Goal: Information Seeking & Learning: Learn about a topic

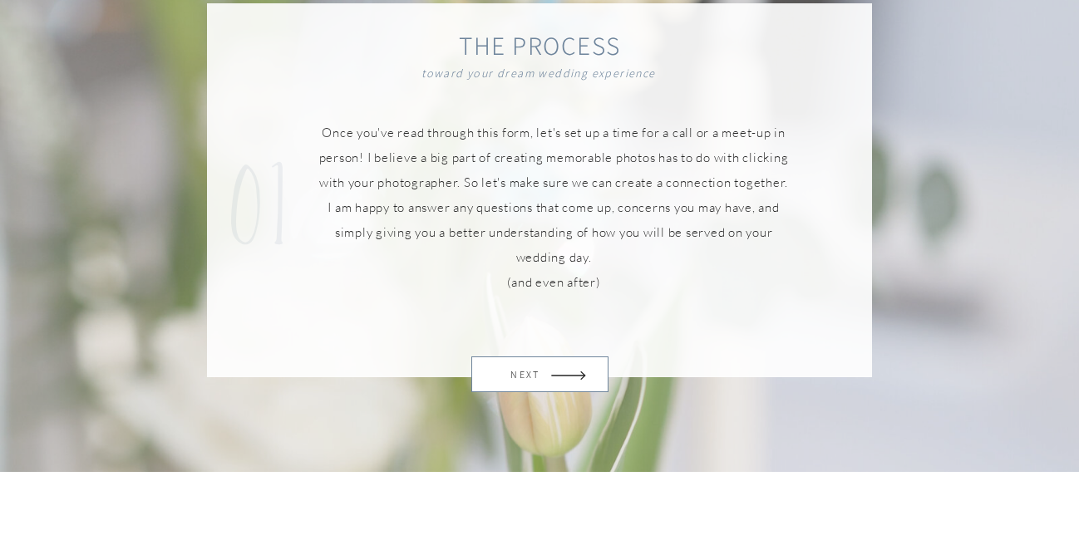
scroll to position [1152, 0]
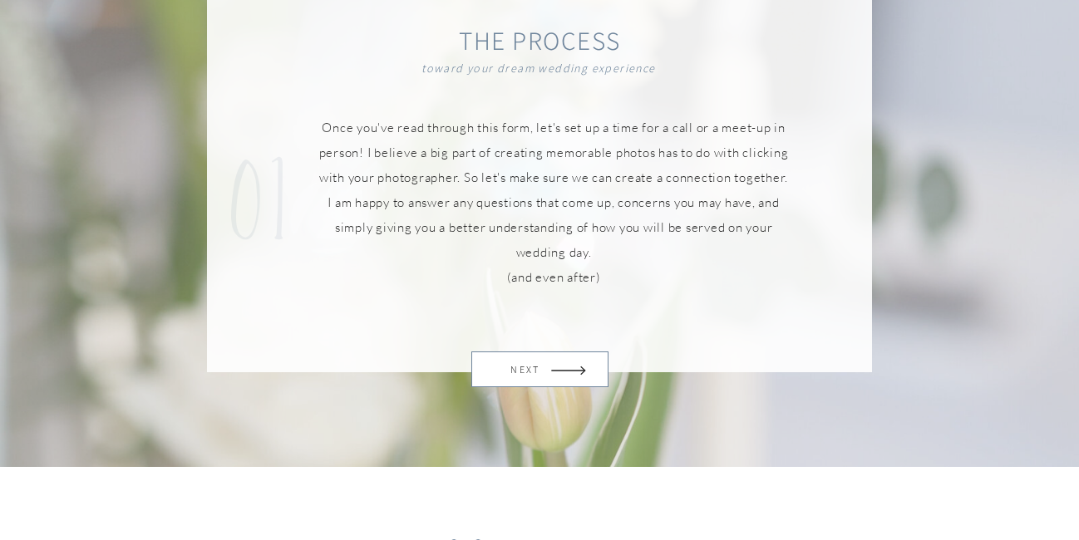
click at [550, 369] on p "NEXT" at bounding box center [525, 369] width 55 height 23
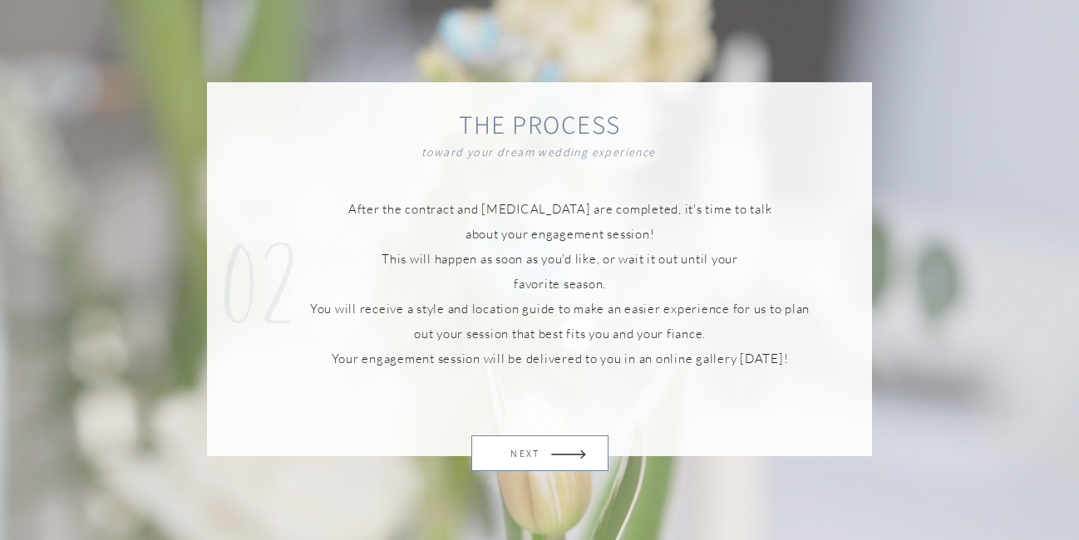
scroll to position [1067, 0]
click at [538, 454] on p "NEXT" at bounding box center [525, 454] width 55 height 23
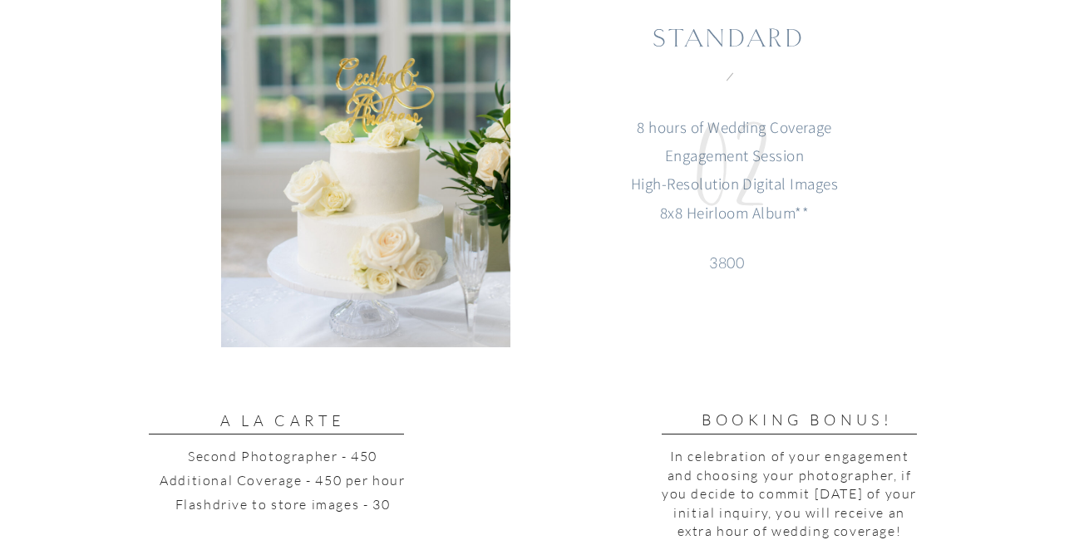
scroll to position [2430, 0]
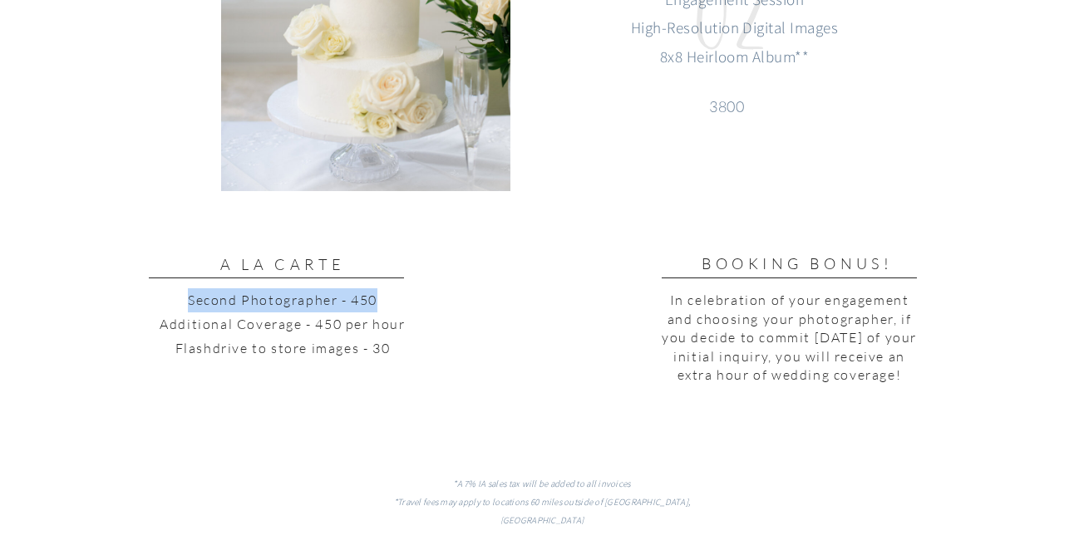
drag, startPoint x: 184, startPoint y: 298, endPoint x: 377, endPoint y: 299, distance: 193.6
click at [377, 300] on p "Second Photographer - 450 Additional Coverage - 450 per hour Flashdrive to stor…" at bounding box center [283, 341] width 306 height 106
click at [382, 298] on p "Second Photographer - 450 Additional Coverage - 450 per hour Flashdrive to stor…" at bounding box center [283, 341] width 306 height 106
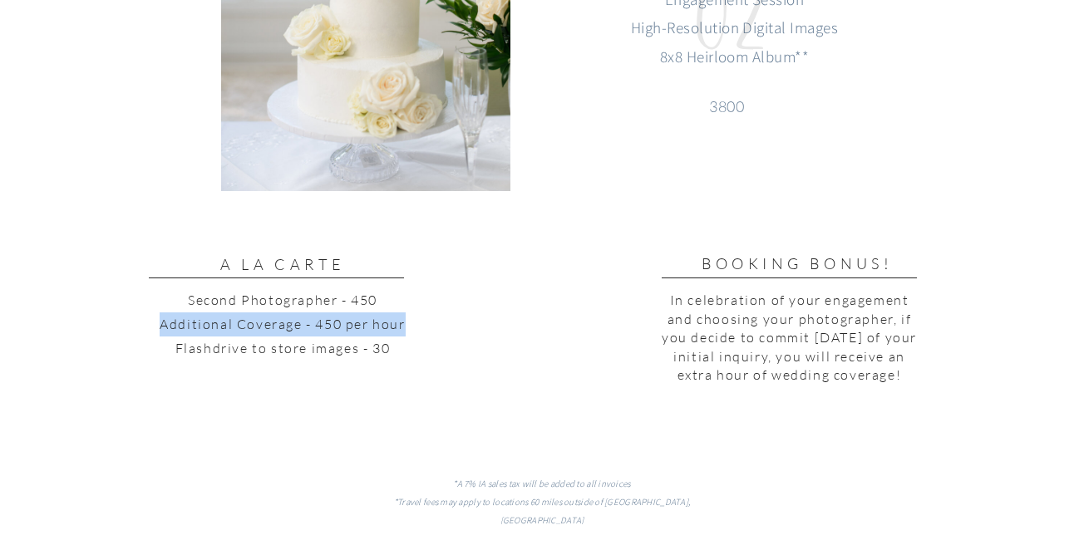
drag, startPoint x: 154, startPoint y: 325, endPoint x: 410, endPoint y: 322, distance: 256.8
click at [410, 323] on p "Second Photographer - 450 Additional Coverage - 450 per hour Flashdrive to stor…" at bounding box center [283, 341] width 306 height 106
click at [409, 326] on p "Second Photographer - 450 Additional Coverage - 450 per hour Flashdrive to stor…" at bounding box center [283, 341] width 306 height 106
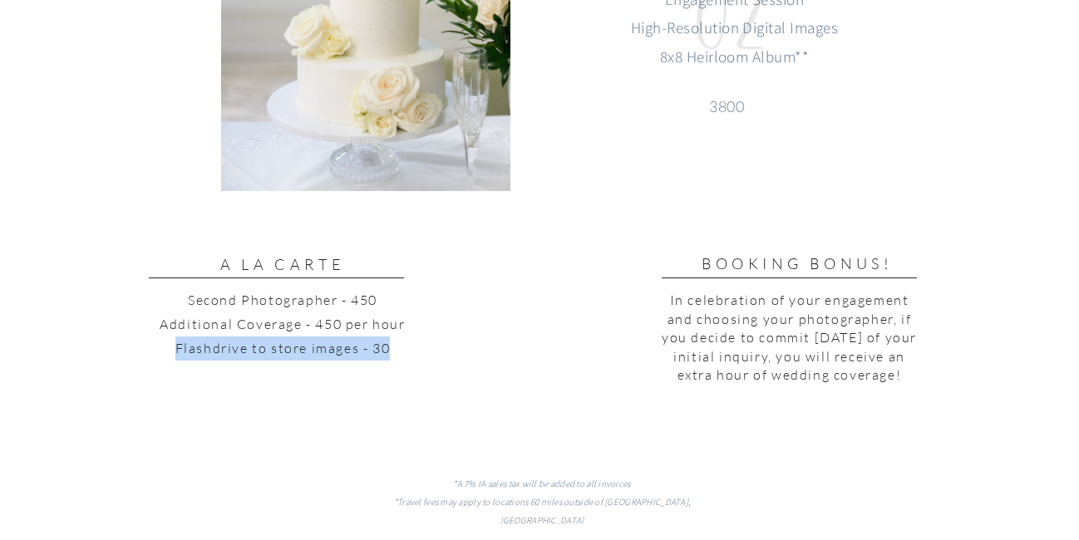
drag, startPoint x: 153, startPoint y: 350, endPoint x: 415, endPoint y: 347, distance: 261.8
click at [415, 347] on p "Second Photographer - 450 Additional Coverage - 450 per hour Flashdrive to stor…" at bounding box center [283, 341] width 306 height 106
click at [394, 348] on p "Second Photographer - 450 Additional Coverage - 450 per hour Flashdrive to stor…" at bounding box center [283, 341] width 306 height 106
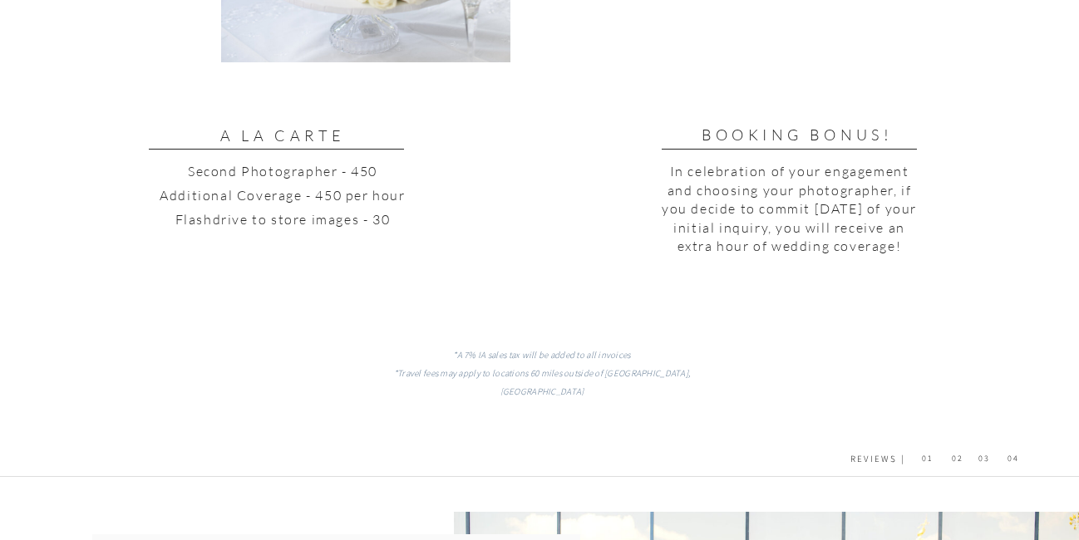
scroll to position [2558, 0]
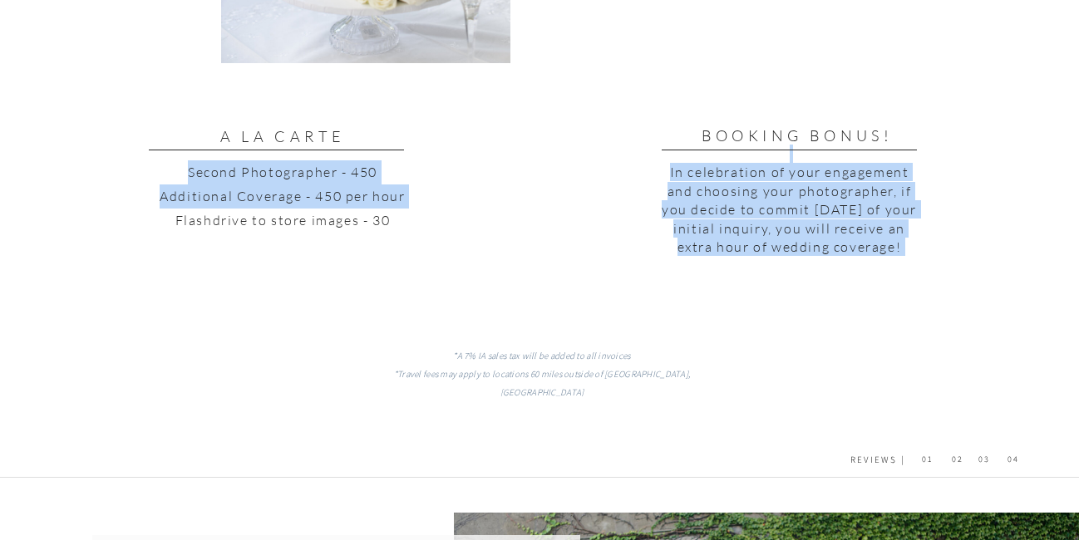
drag, startPoint x: 150, startPoint y: 218, endPoint x: 447, endPoint y: 219, distance: 297.5
click at [448, 219] on div "to THE MAIN WEBSITE 01 MEET [PERSON_NAME] 02 process 03 kind words 04 investmen…" at bounding box center [539, 0] width 1079 height 5117
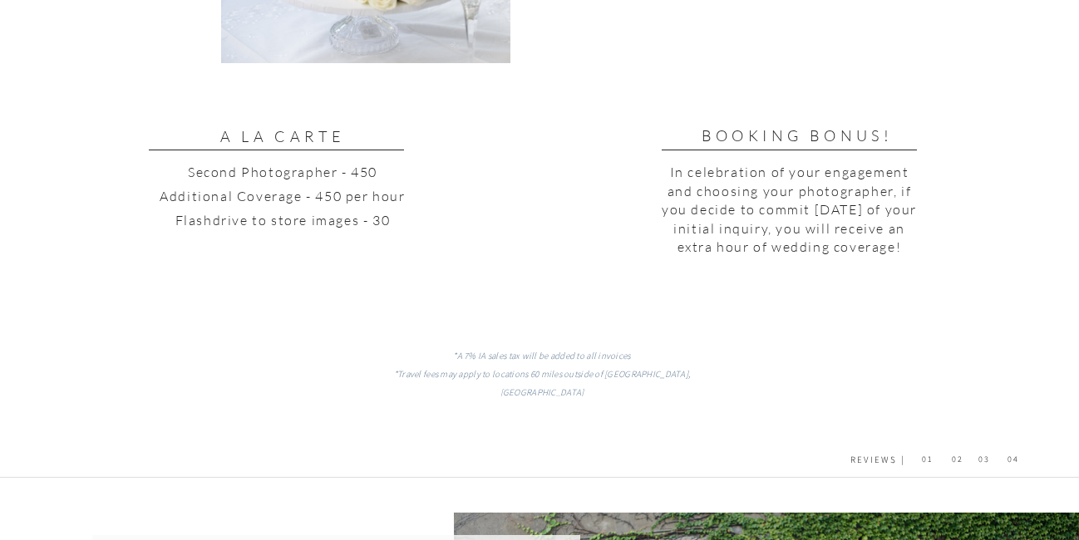
click at [396, 217] on p "Second Photographer - 450 Additional Coverage - 450 per hour Flashdrive to stor…" at bounding box center [283, 213] width 306 height 106
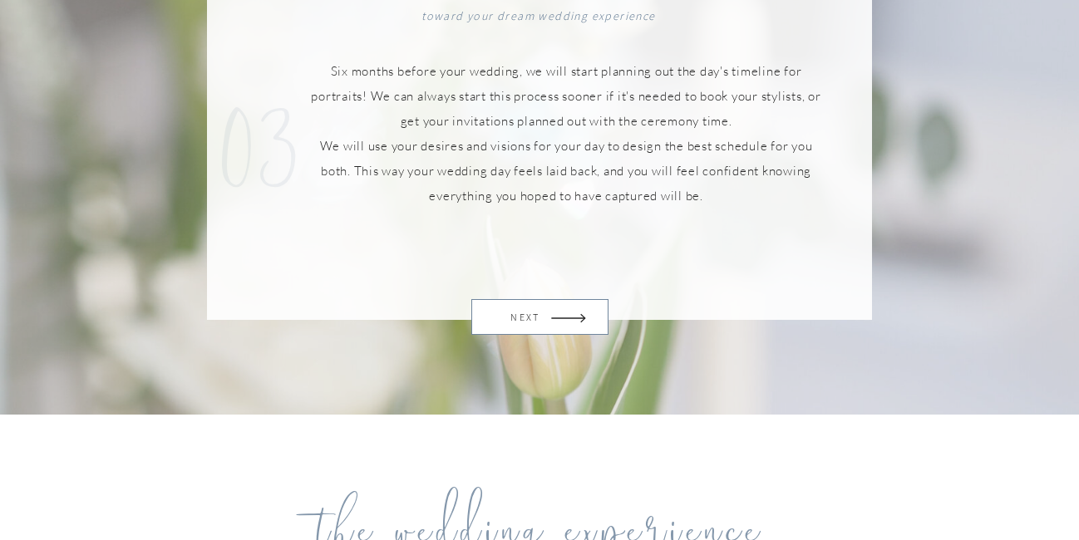
scroll to position [1101, 0]
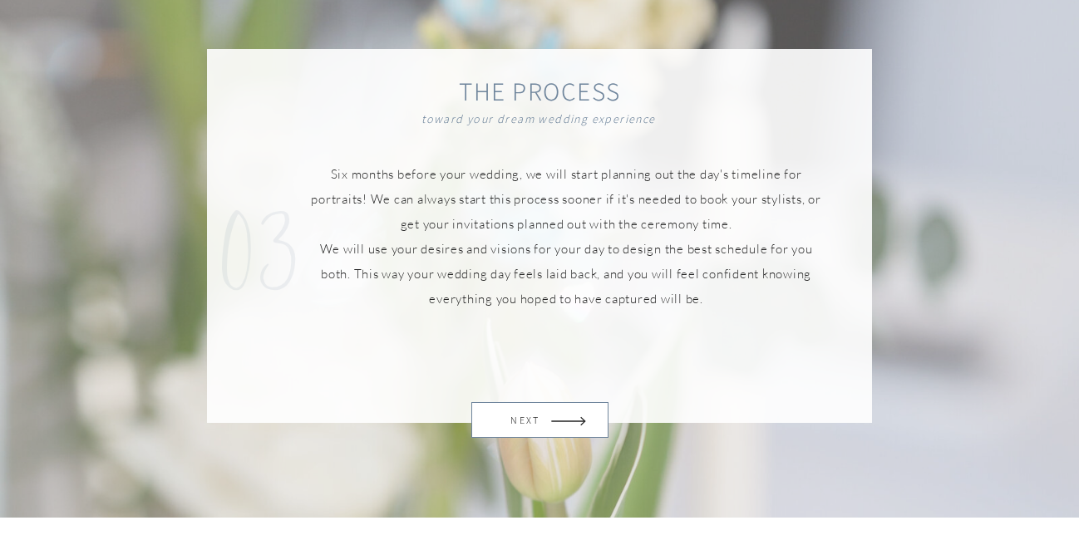
click at [528, 420] on p "NEXT" at bounding box center [525, 420] width 55 height 23
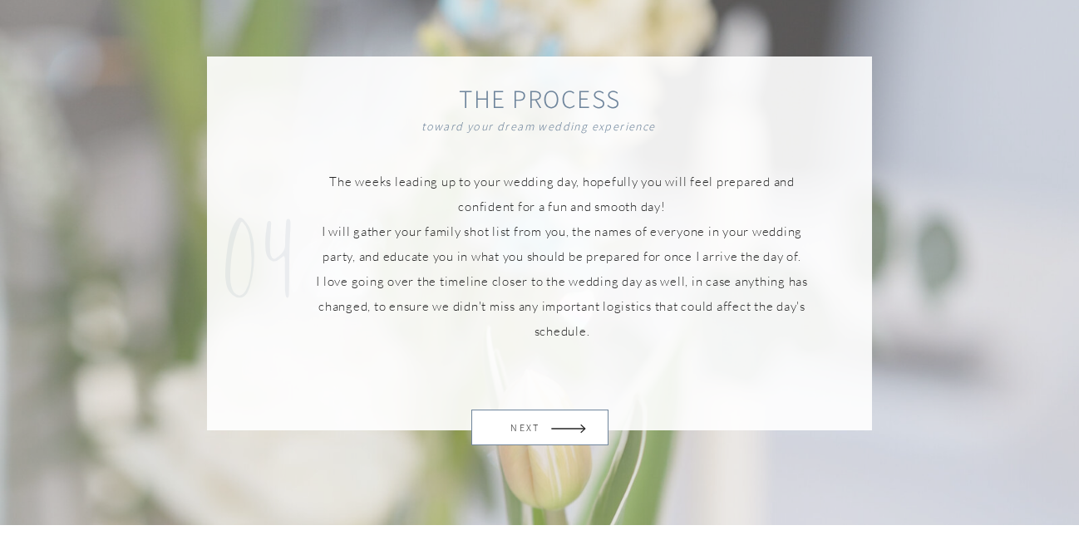
click at [528, 420] on p "NEXT" at bounding box center [525, 427] width 55 height 23
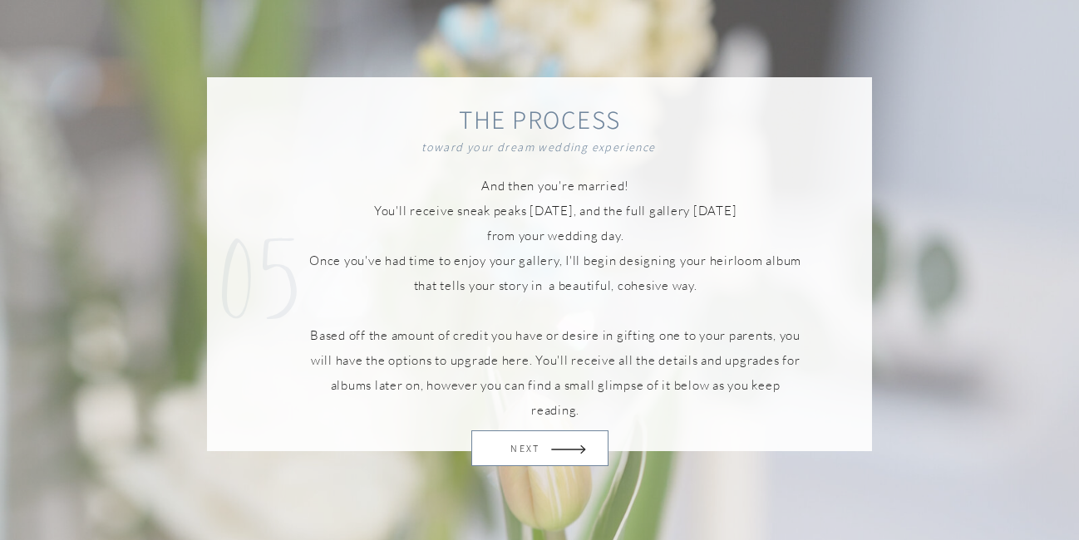
click at [543, 421] on div at bounding box center [539, 264] width 665 height 374
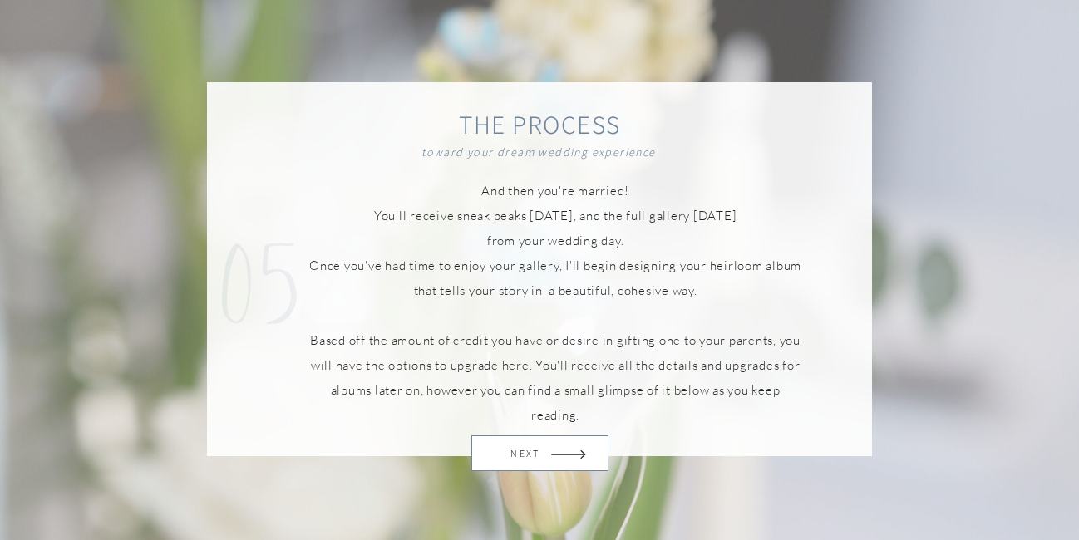
scroll to position [1067, 0]
click at [559, 450] on icon at bounding box center [569, 455] width 52 height 45
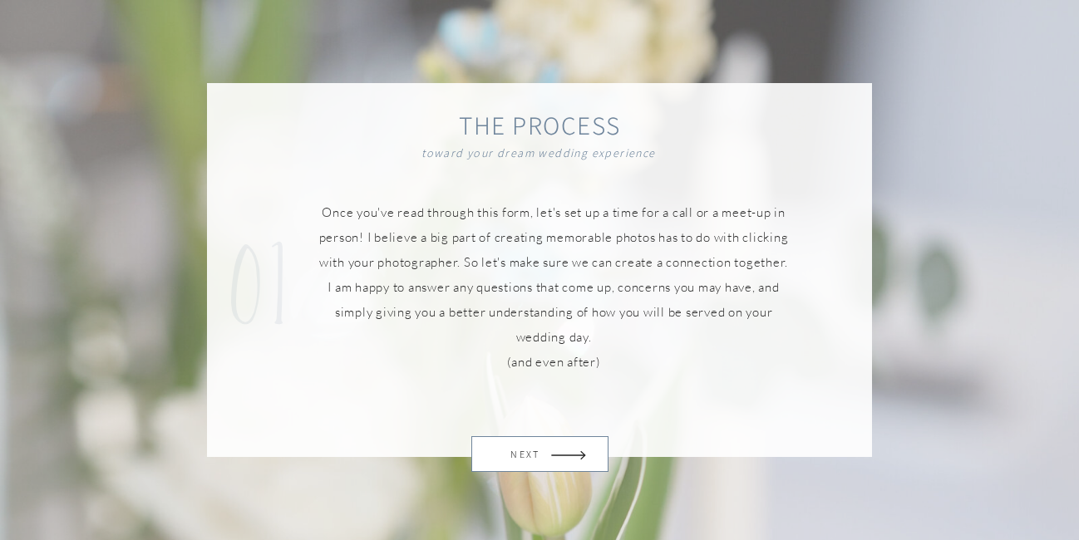
click at [559, 450] on icon at bounding box center [569, 455] width 52 height 45
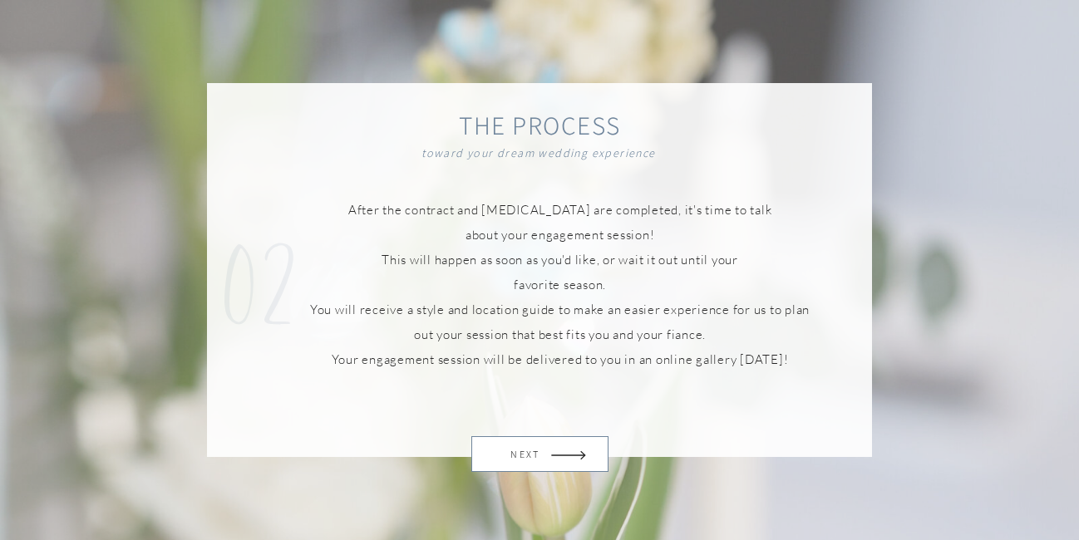
click at [559, 450] on icon at bounding box center [569, 455] width 52 height 45
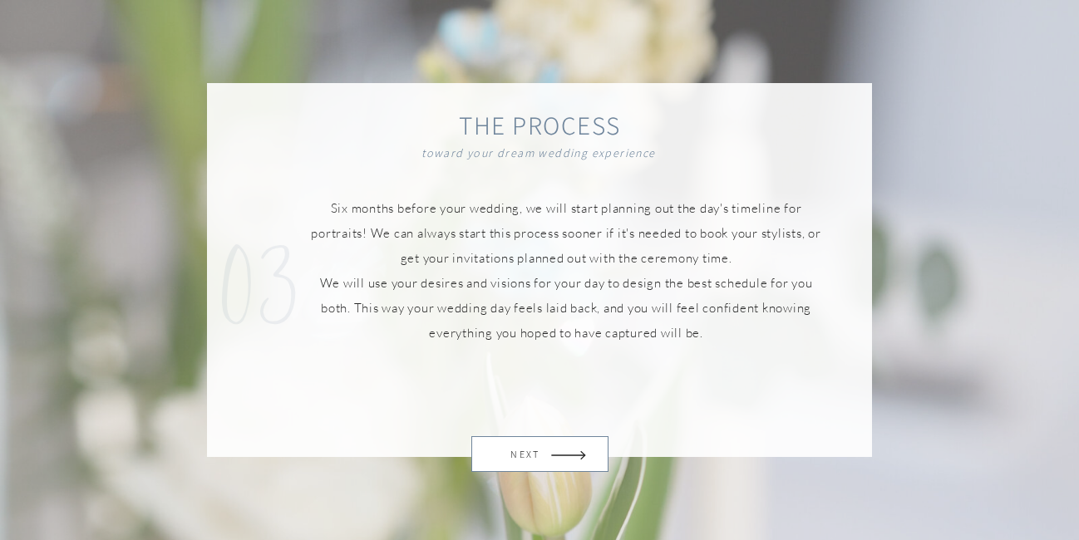
click at [560, 452] on icon at bounding box center [569, 455] width 52 height 45
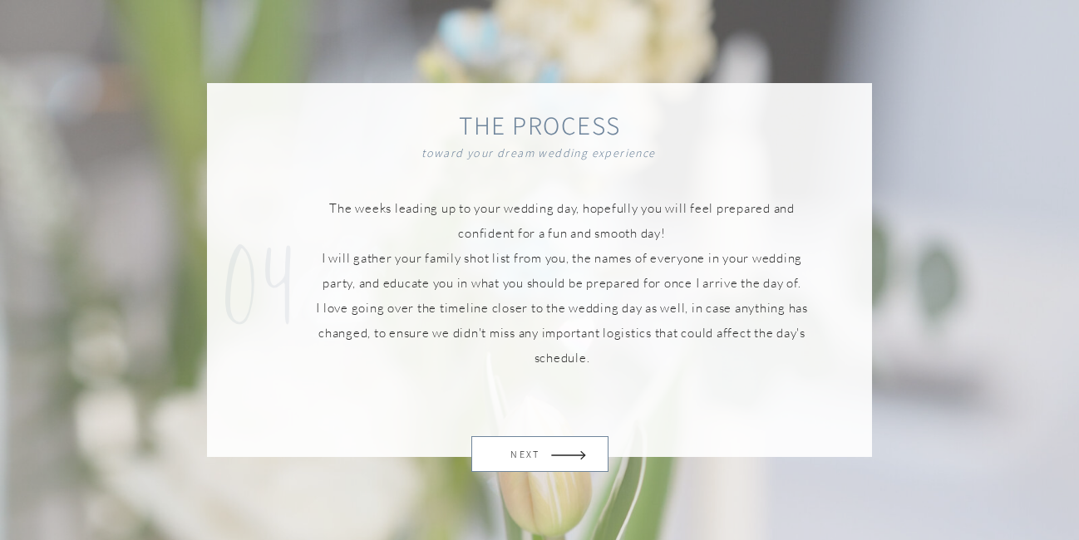
click at [560, 452] on icon at bounding box center [569, 455] width 52 height 45
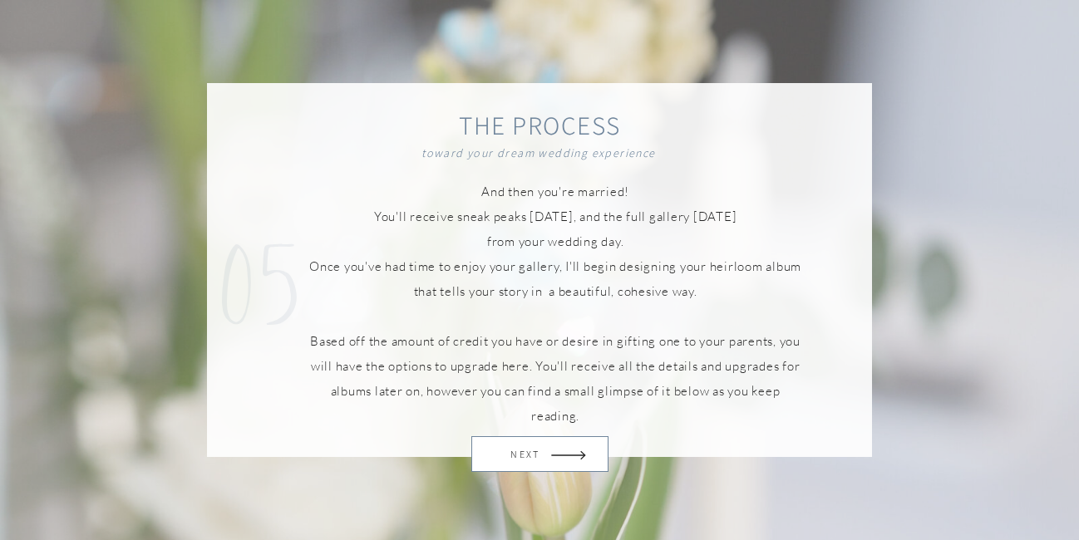
click at [560, 452] on icon at bounding box center [569, 455] width 52 height 45
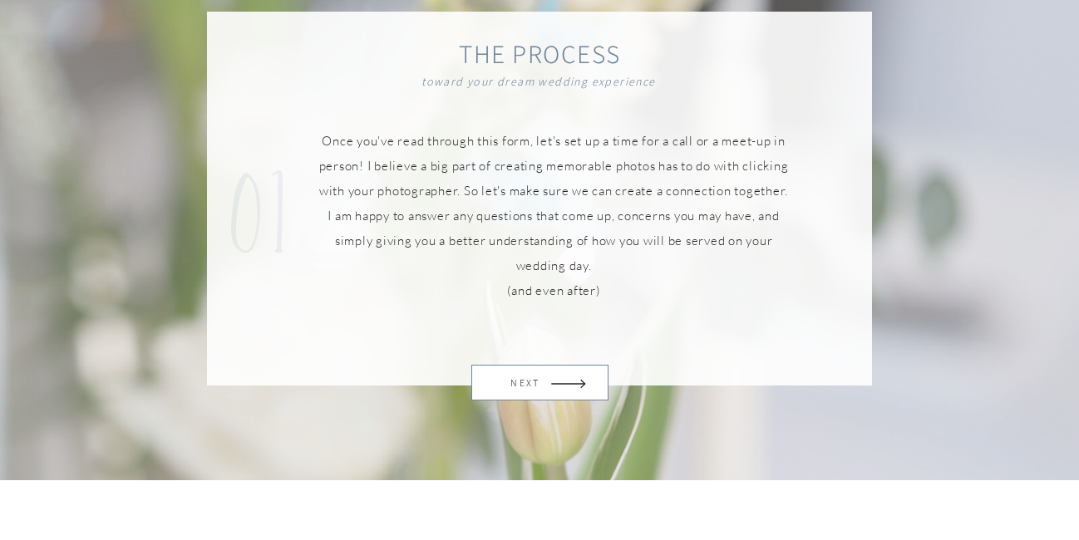
scroll to position [1140, 0]
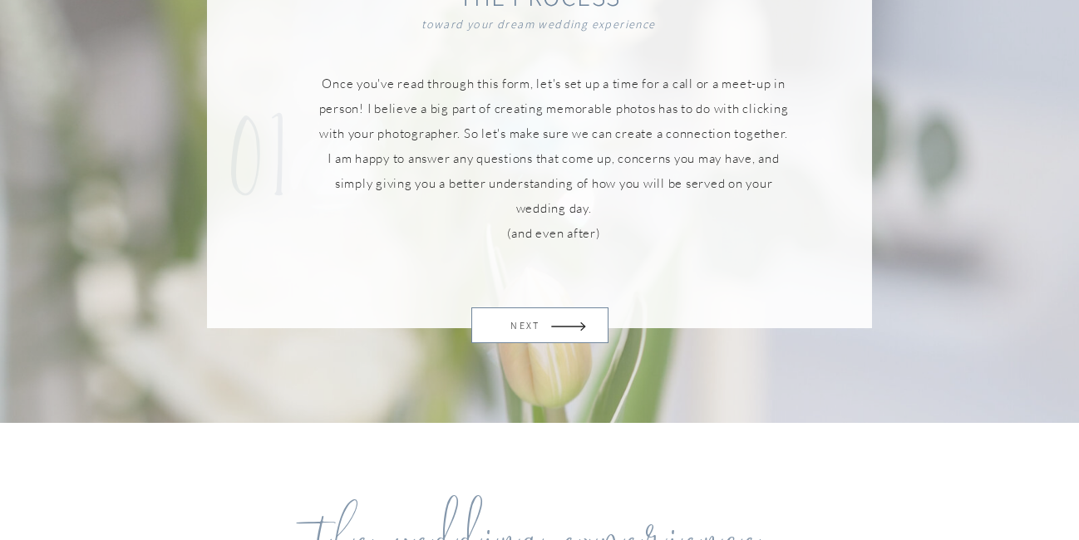
click at [563, 331] on icon at bounding box center [569, 326] width 52 height 45
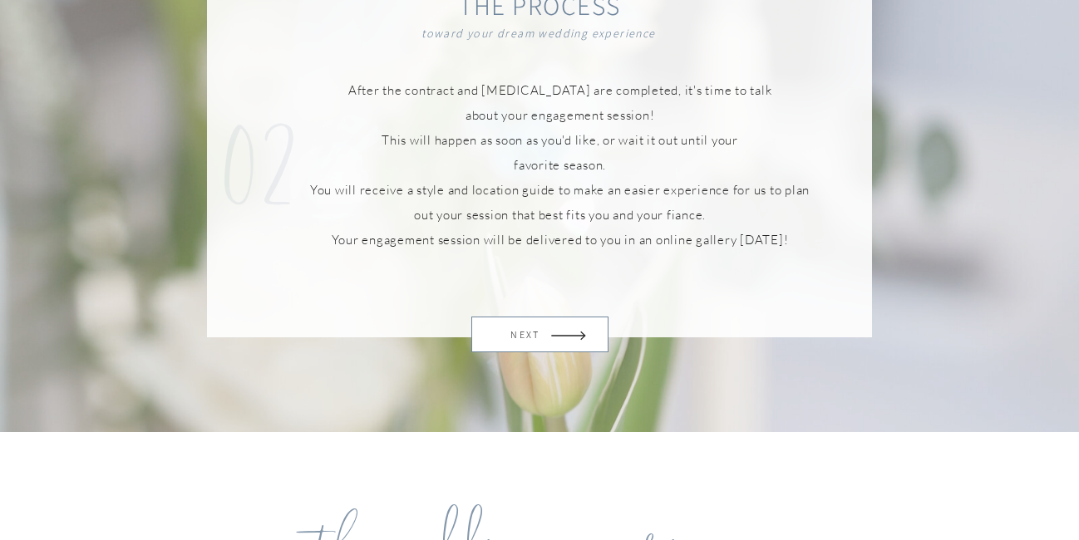
scroll to position [1192, 0]
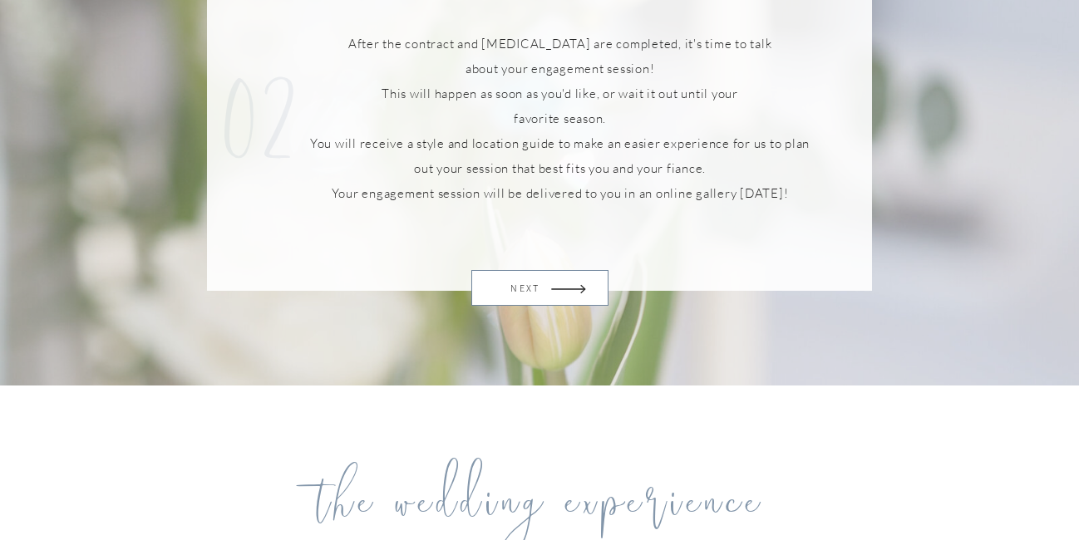
click at [575, 287] on icon at bounding box center [569, 289] width 52 height 45
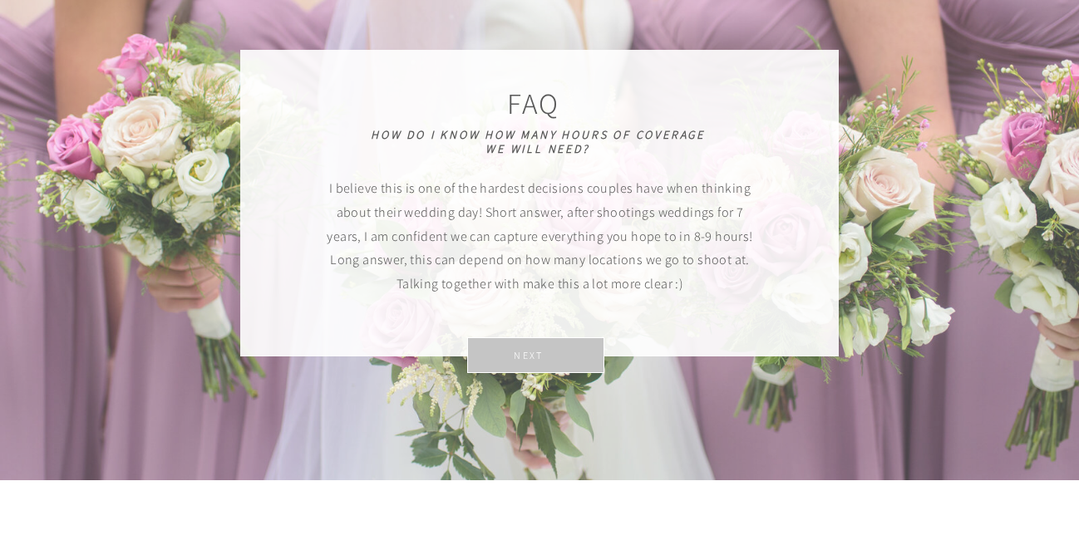
scroll to position [4088, 0]
